Goal: Transaction & Acquisition: Book appointment/travel/reservation

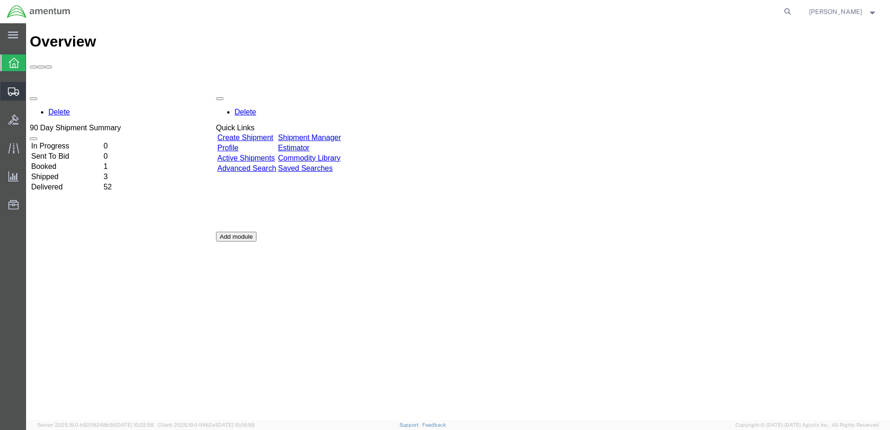
click at [0, 0] on span "Shipment Manager" at bounding box center [0, 0] width 0 height 0
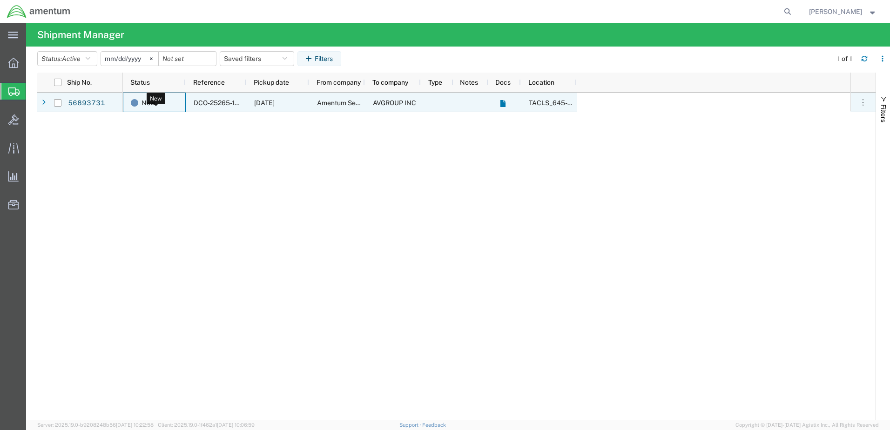
click at [134, 101] on span at bounding box center [134, 102] width 7 height 7
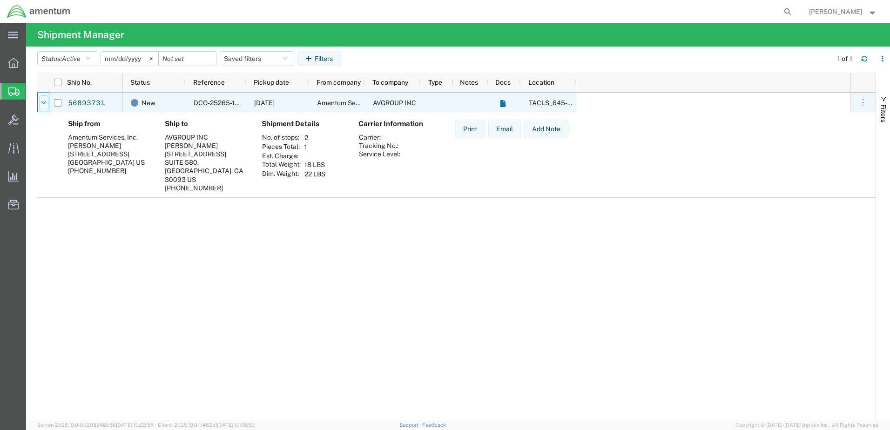
click at [43, 101] on icon at bounding box center [43, 103] width 5 height 7
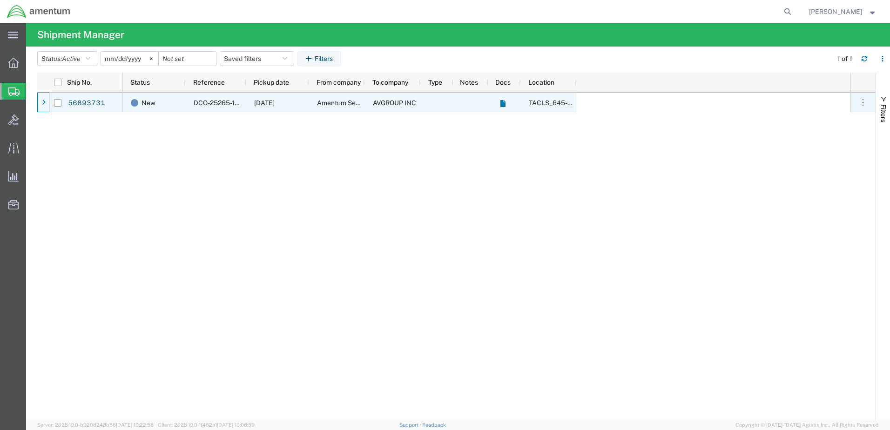
click at [43, 101] on icon at bounding box center [44, 103] width 4 height 7
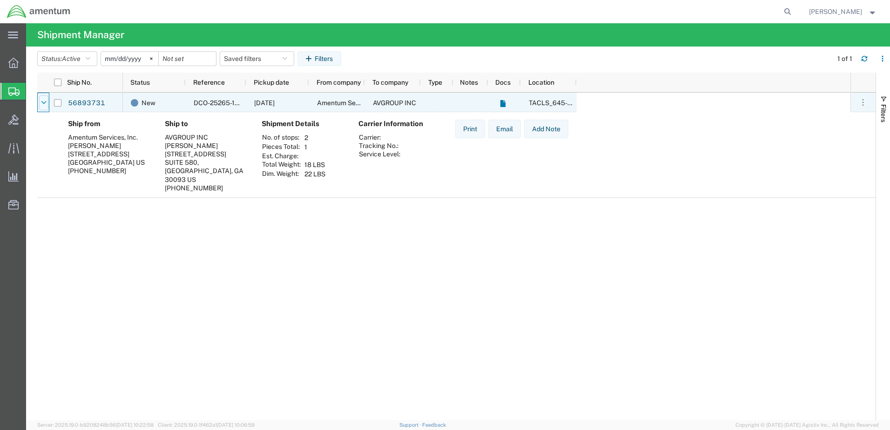
click at [43, 101] on icon at bounding box center [43, 103] width 5 height 7
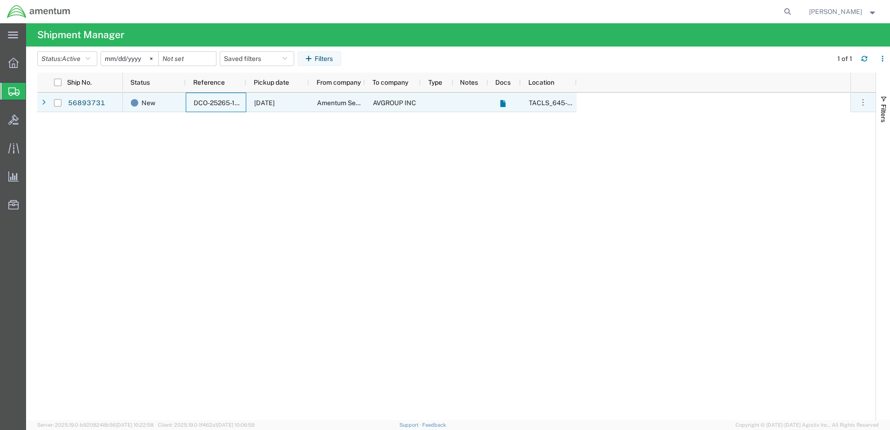
click at [188, 98] on div "DCO-25265-168478" at bounding box center [216, 103] width 60 height 20
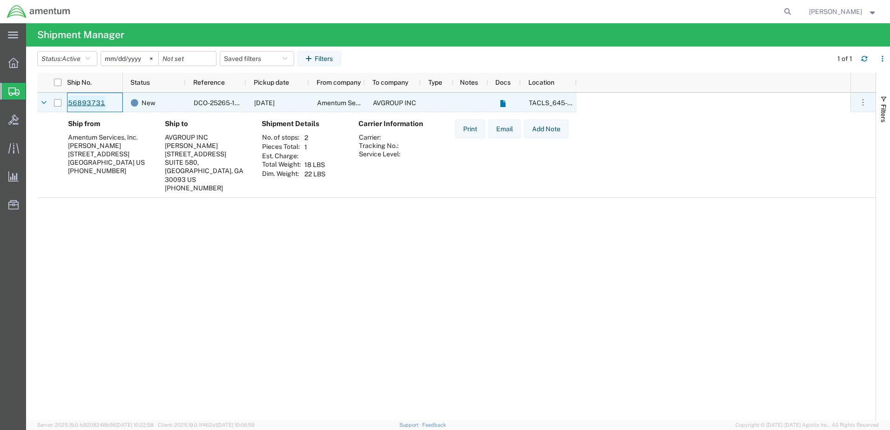
click at [75, 101] on link "56893731" at bounding box center [86, 103] width 38 height 15
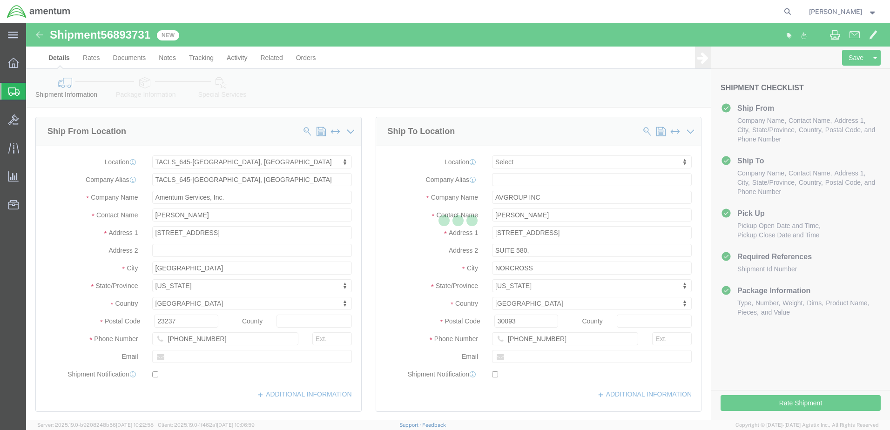
select select "42721"
select select
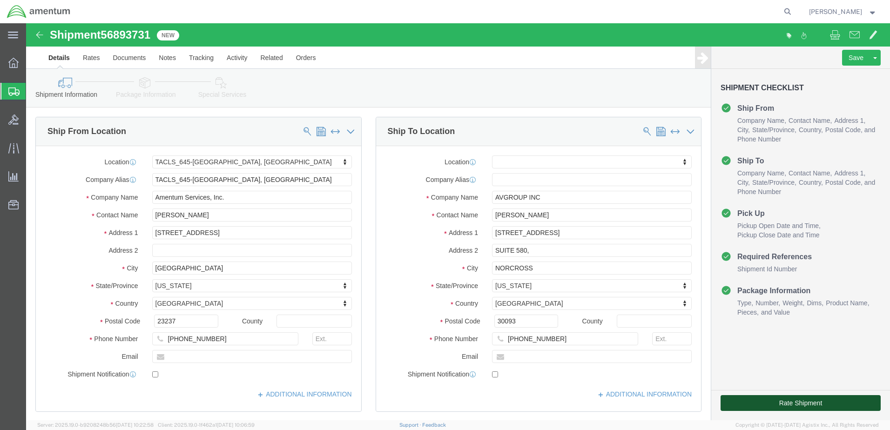
click button "Rate Shipment"
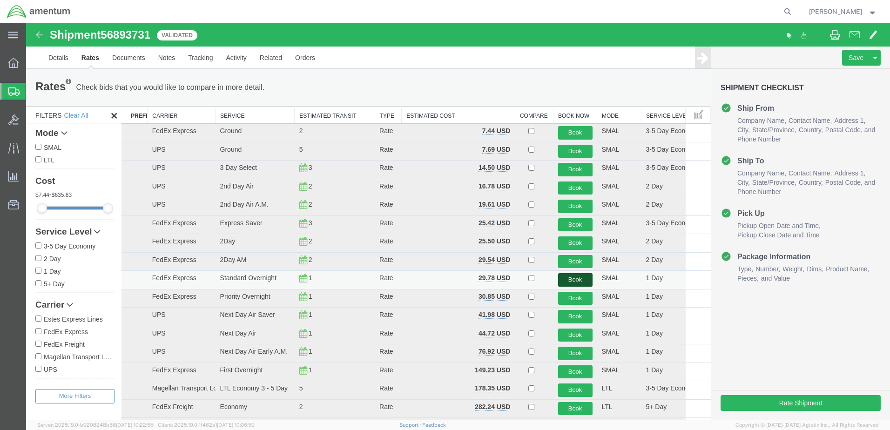
click at [566, 277] on button "Book" at bounding box center [575, 279] width 34 height 13
